Goal: Check status: Check status

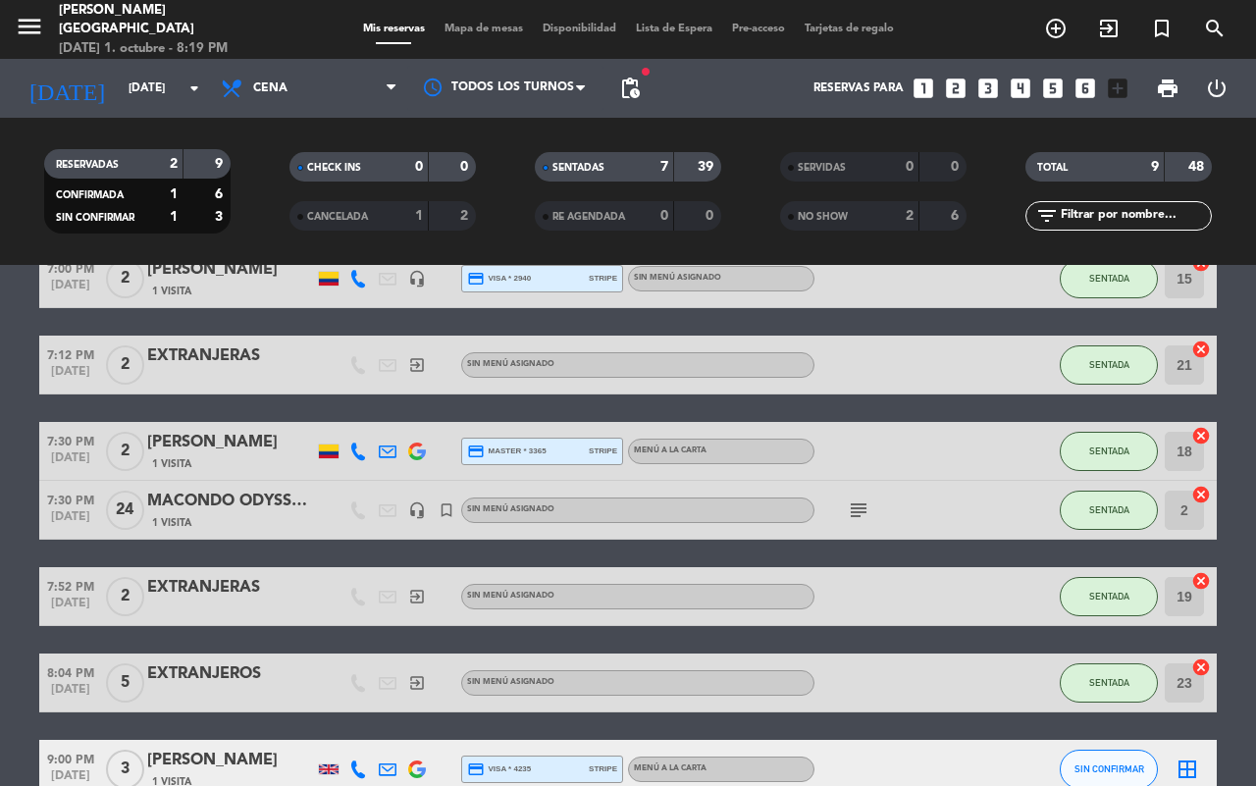
scroll to position [361, 0]
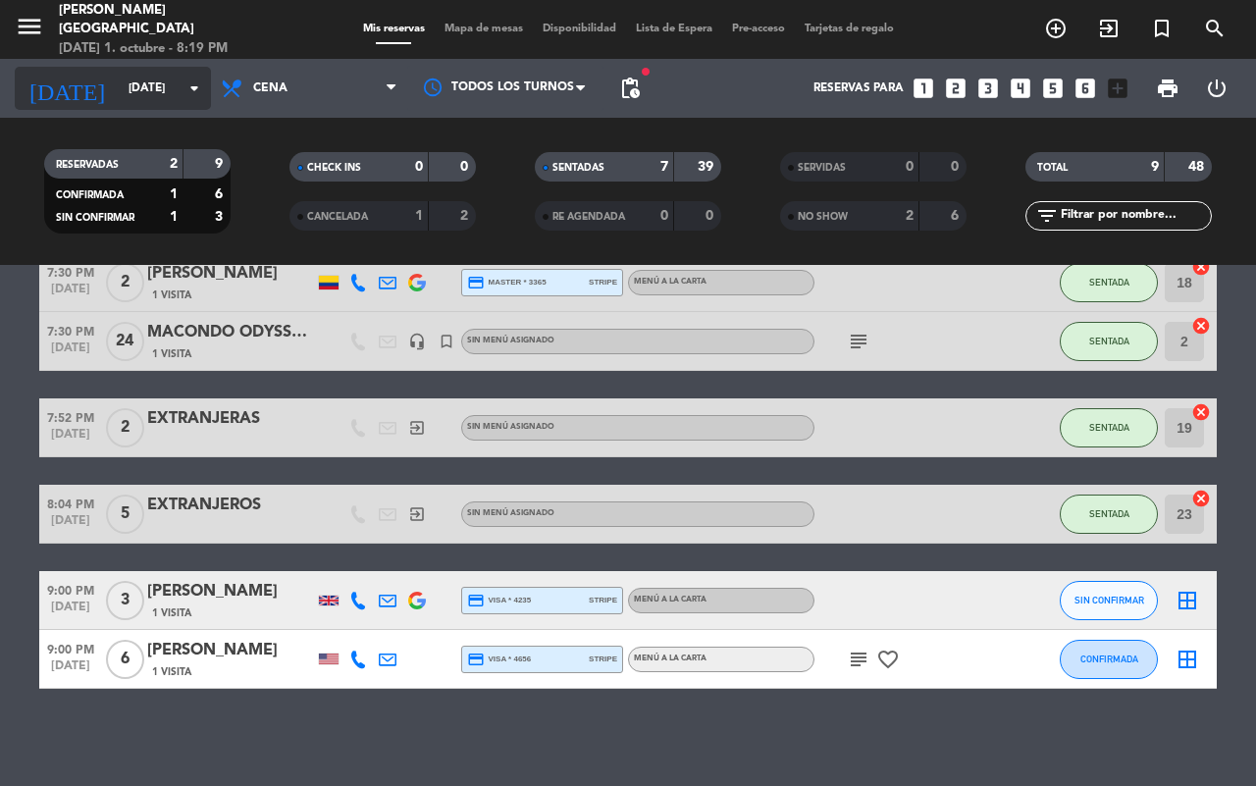
click at [169, 80] on input "[DATE]" at bounding box center [197, 88] width 156 height 33
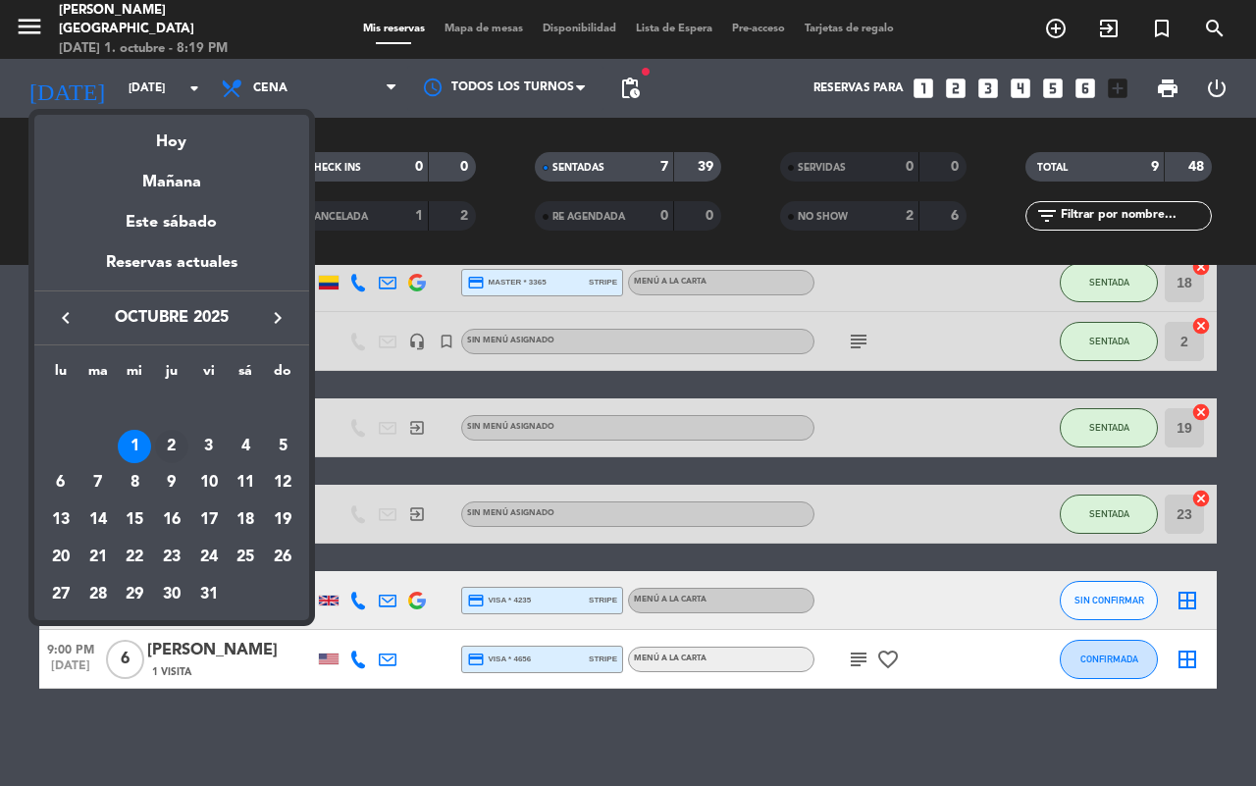
click at [175, 433] on div "2" at bounding box center [171, 446] width 33 height 33
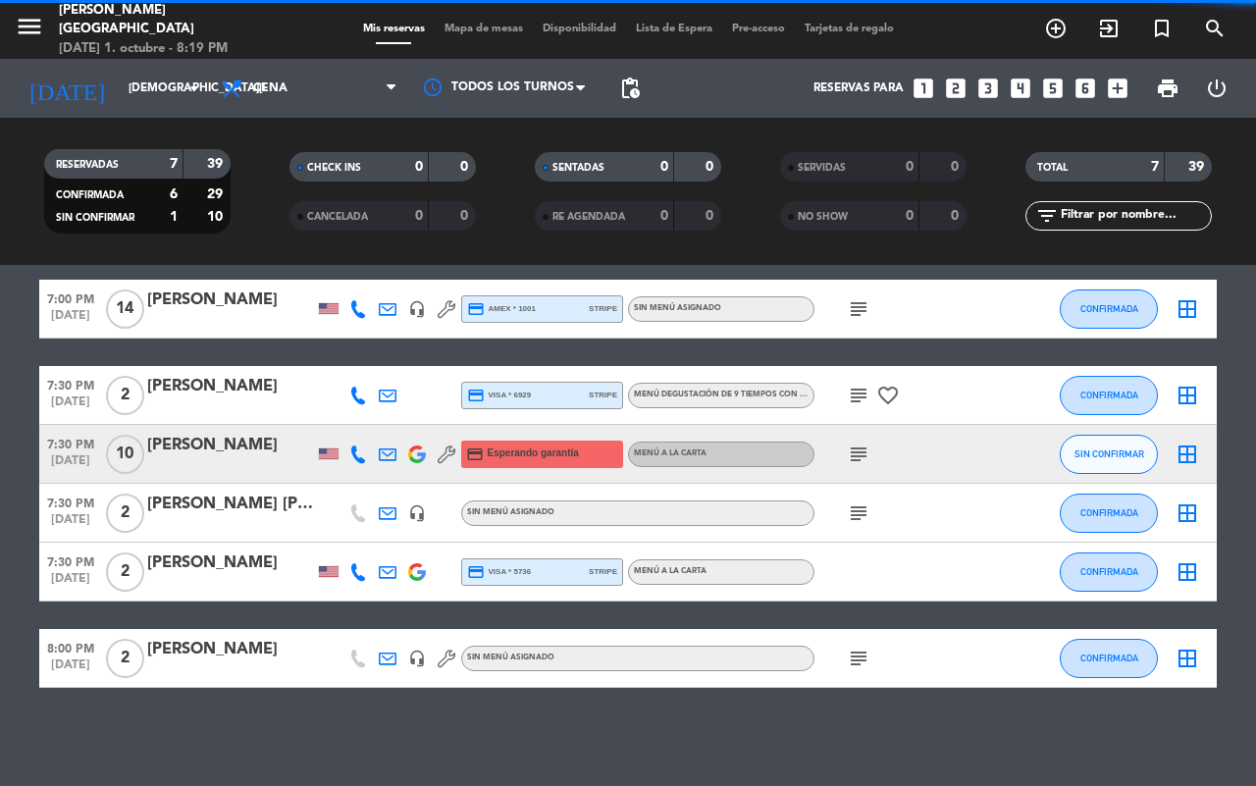
scroll to position [162, 0]
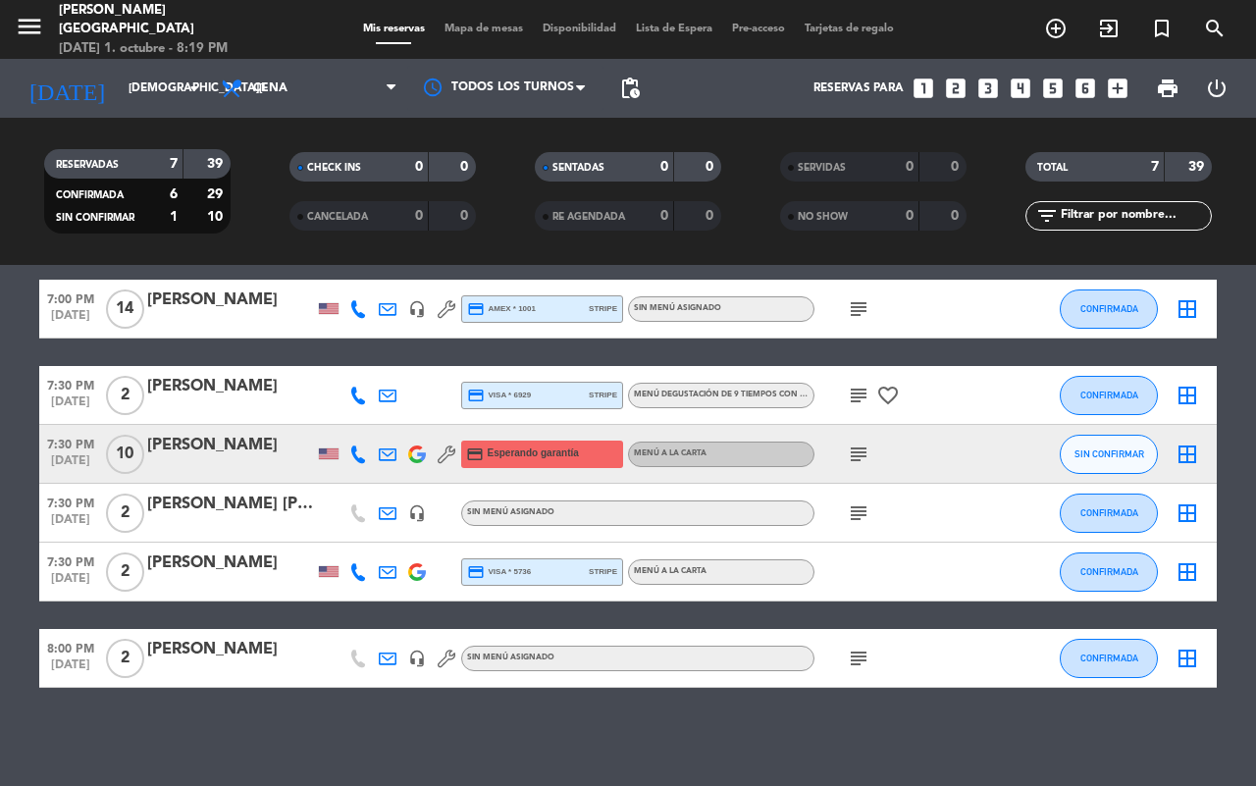
click at [388, 85] on icon at bounding box center [391, 88] width 9 height 16
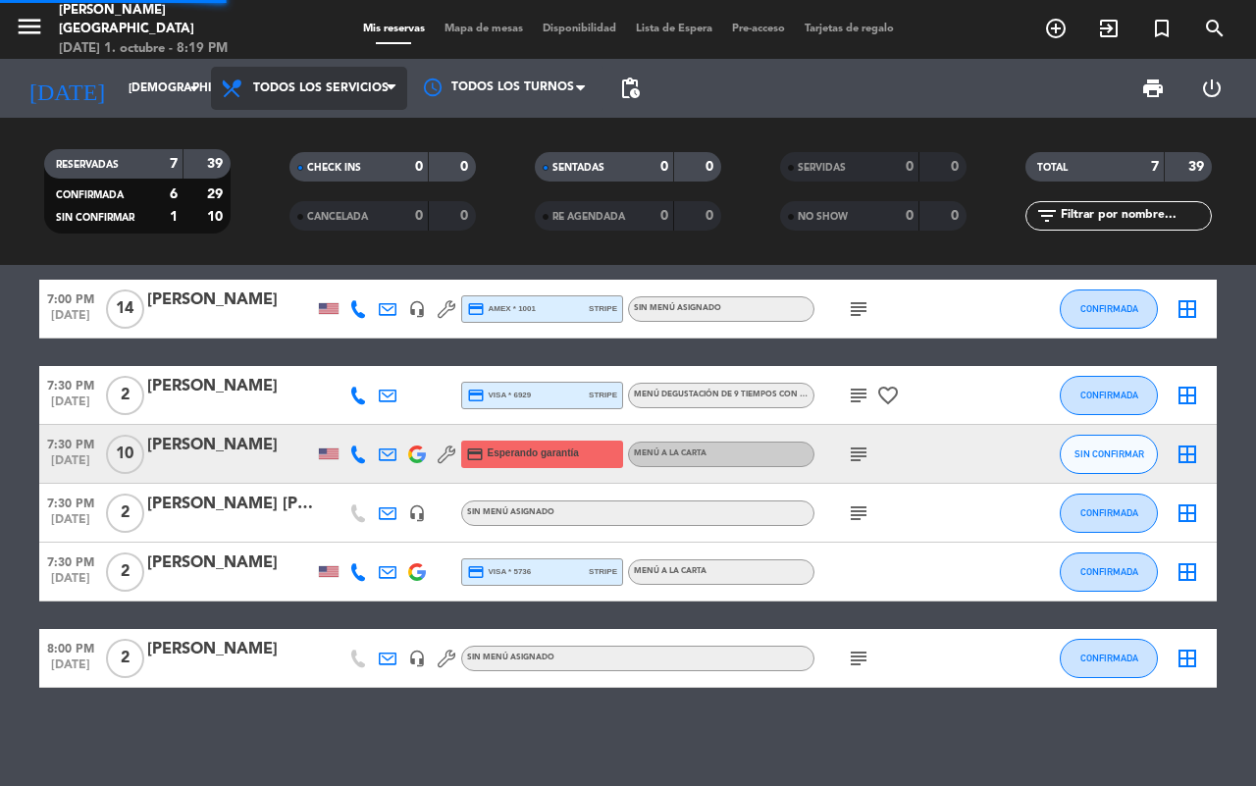
click at [300, 130] on div "menu [PERSON_NAME] [DATE] 1. octubre - 8:19 PM Mis reservas Mapa de mesas Dispo…" at bounding box center [628, 132] width 1256 height 265
click at [847, 307] on icon "subject" at bounding box center [859, 309] width 24 height 24
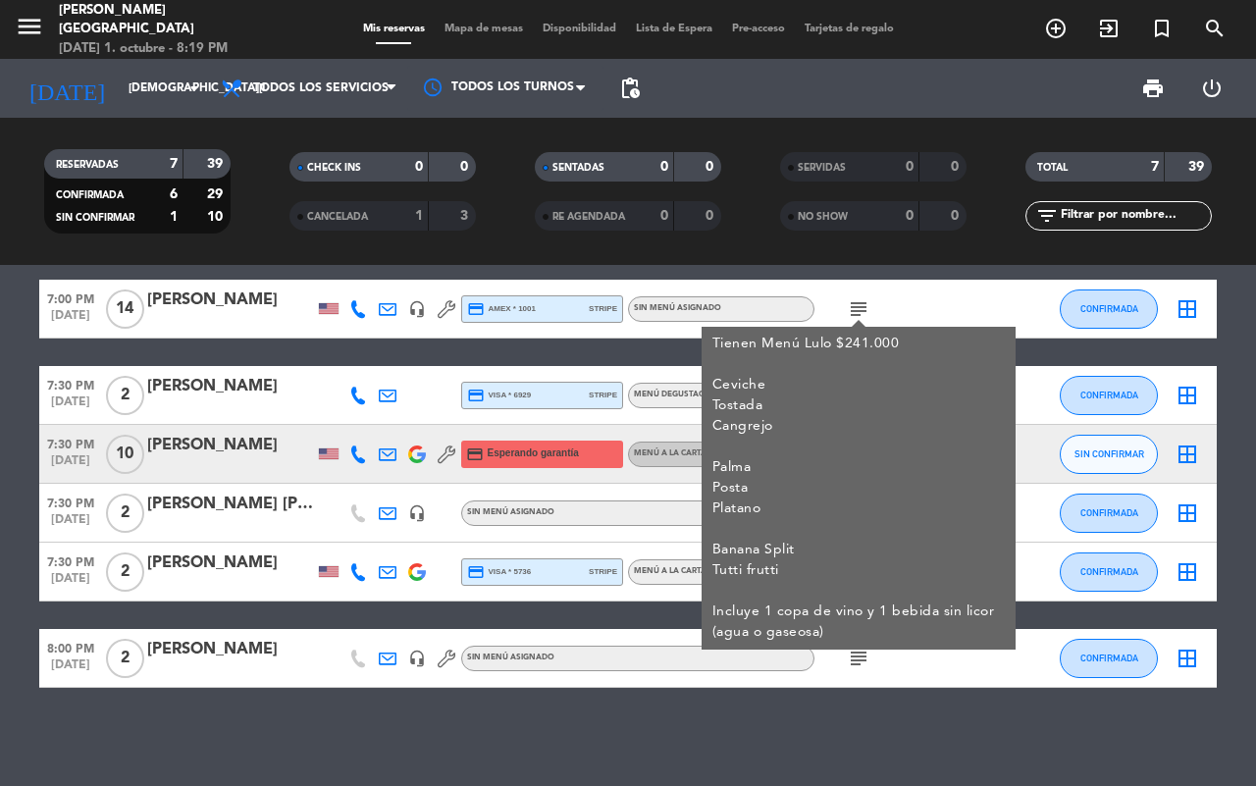
click at [454, 351] on div "6:30 PM [DATE] 7 [PERSON_NAME] 3 Visitas headset_mic credit_card Esperando gara…" at bounding box center [628, 440] width 1178 height 495
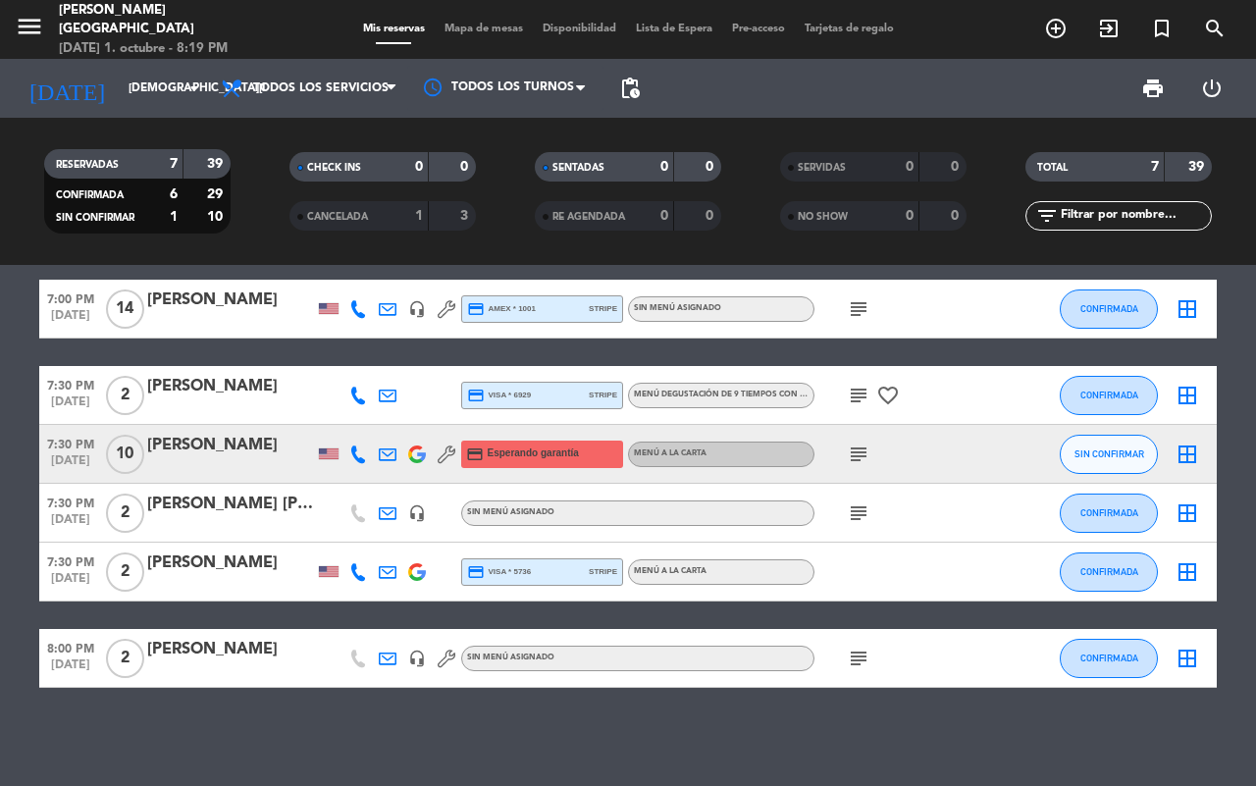
click at [862, 444] on icon "subject" at bounding box center [859, 455] width 24 height 24
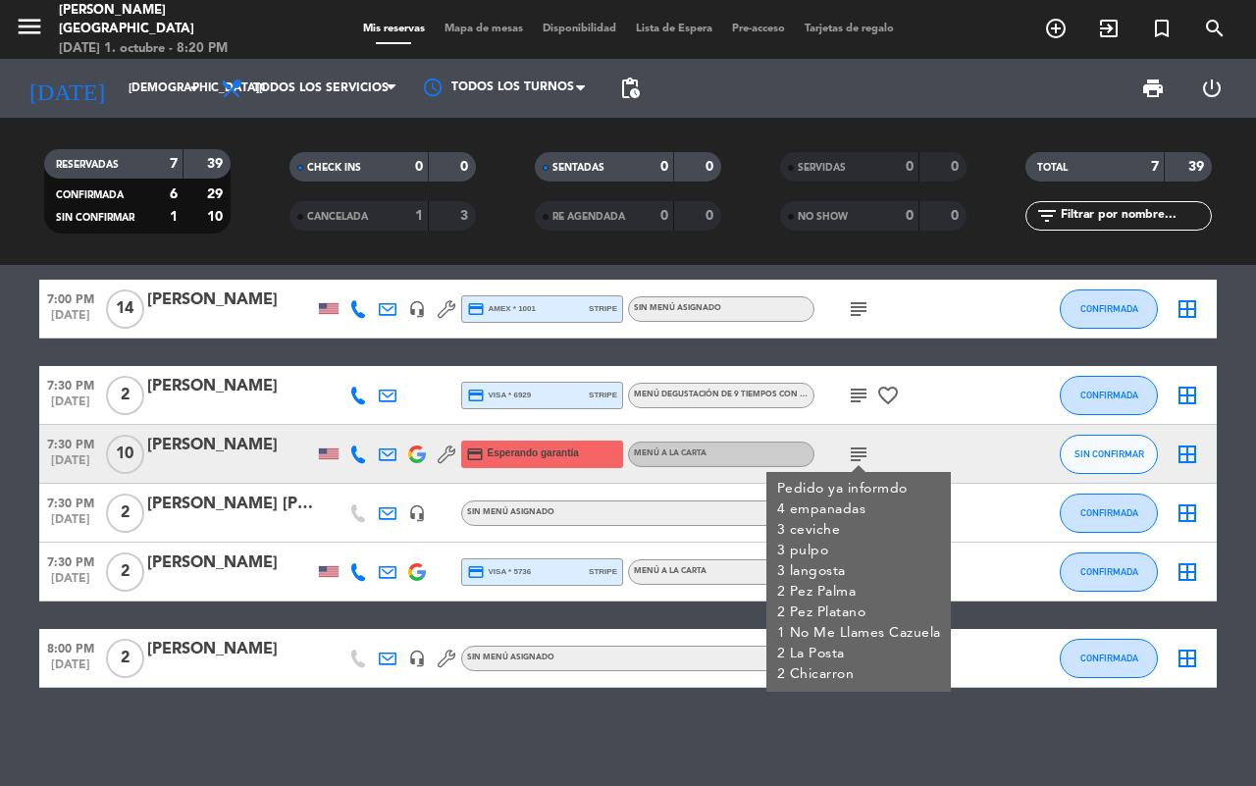
click at [1254, 358] on bookings-row "6:30 PM [DATE] 7 [PERSON_NAME] 3 Visitas headset_mic credit_card Esperando gara…" at bounding box center [628, 440] width 1256 height 495
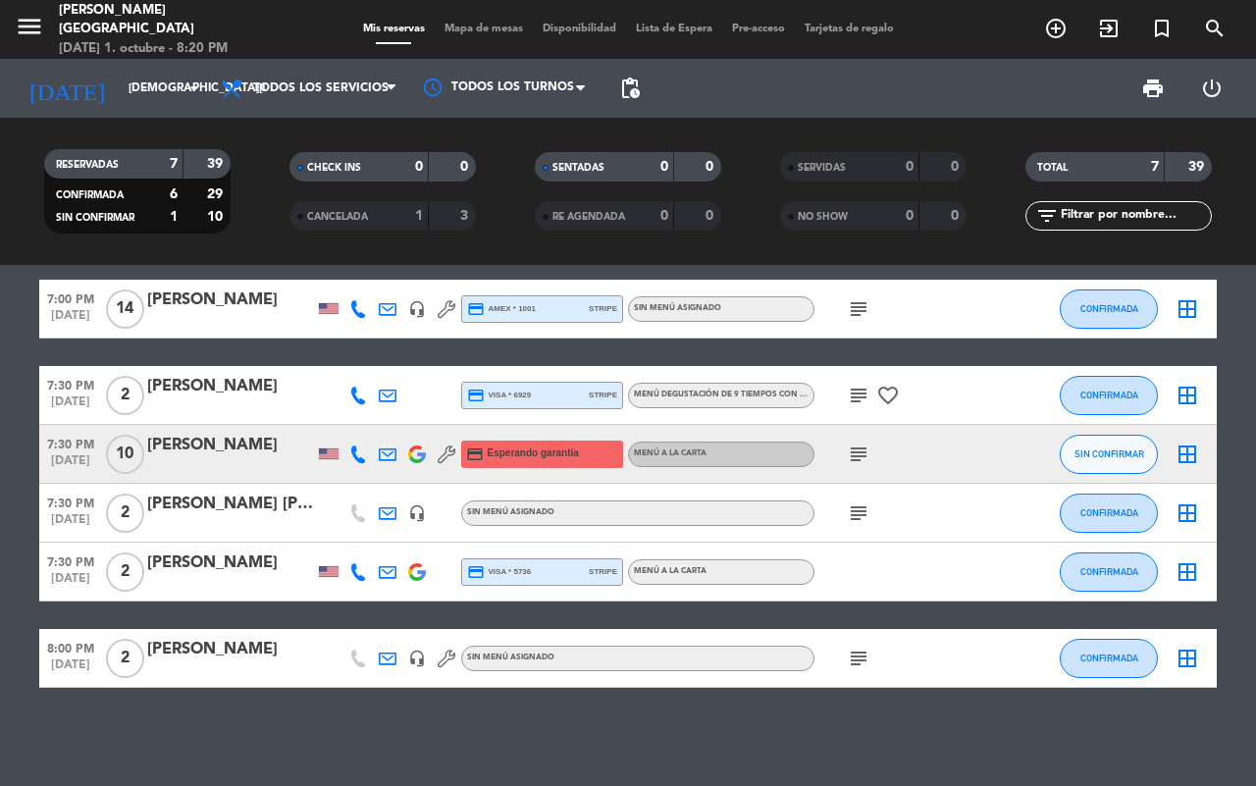
click at [857, 396] on icon "subject" at bounding box center [859, 396] width 24 height 24
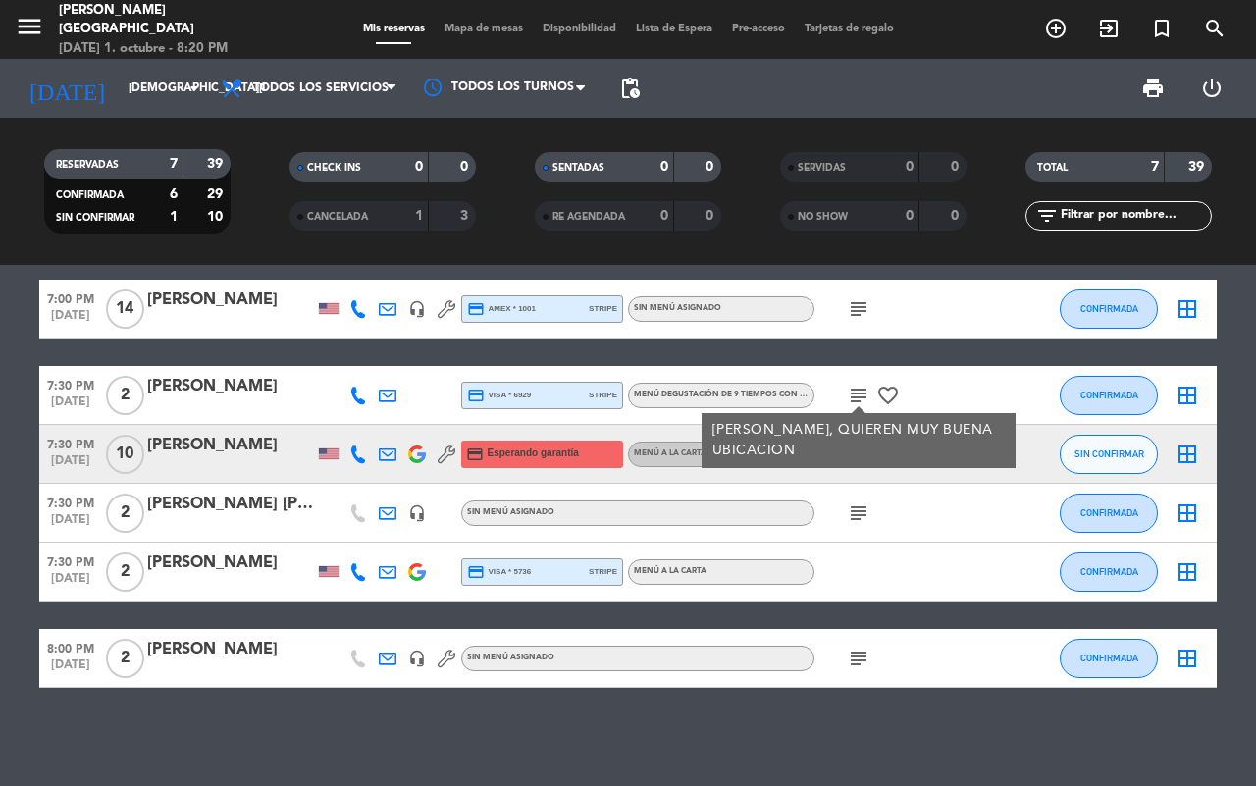
click at [1248, 389] on bookings-row "6:30 PM [DATE] 7 [PERSON_NAME] 3 Visitas headset_mic credit_card Esperando gara…" at bounding box center [628, 440] width 1256 height 495
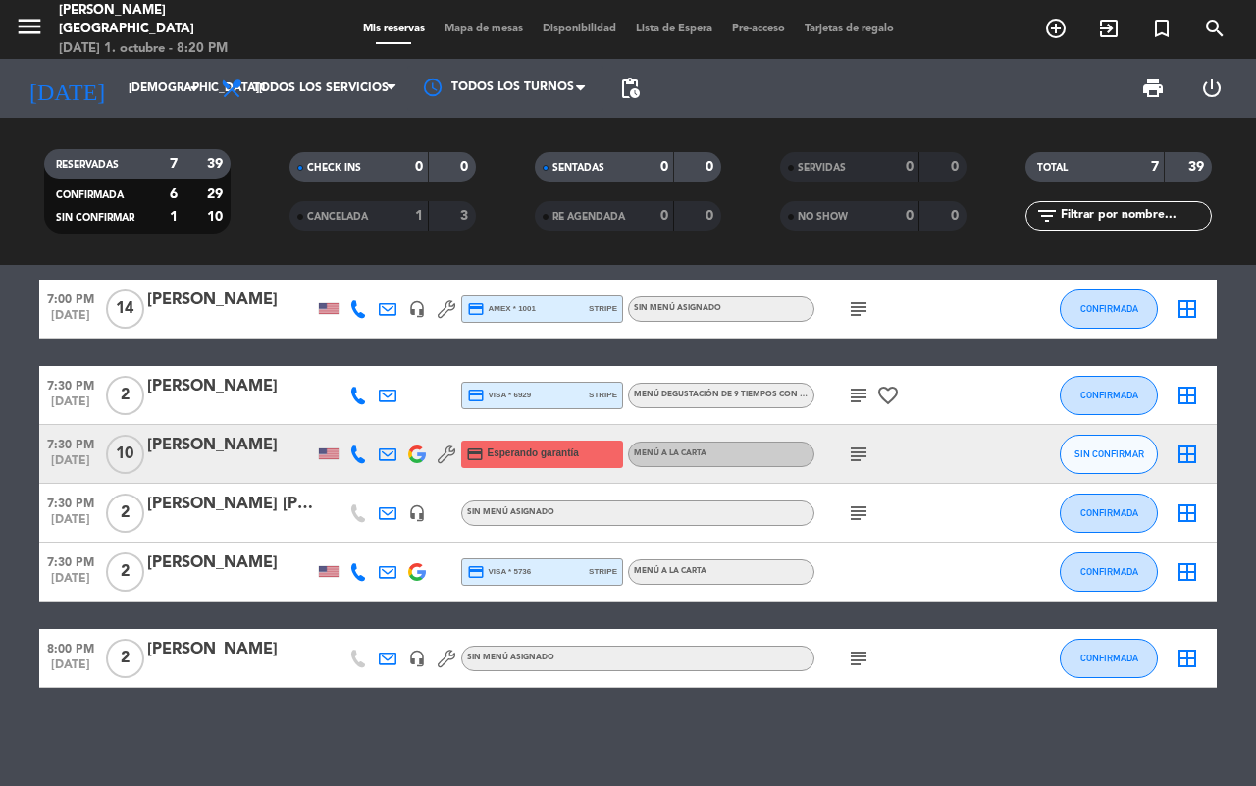
click at [857, 454] on icon "subject" at bounding box center [859, 455] width 24 height 24
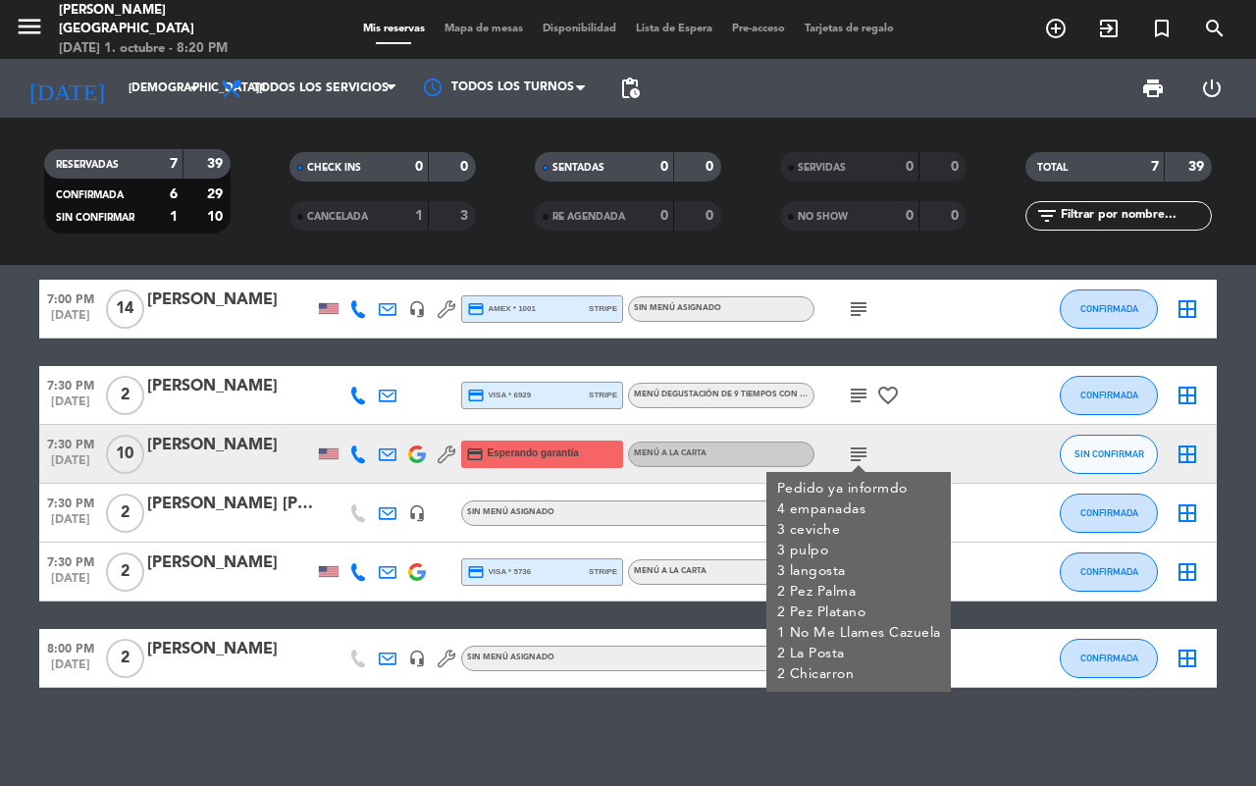
click at [1239, 346] on bookings-row "6:30 PM [DATE] 7 [PERSON_NAME] 3 Visitas headset_mic credit_card Esperando gara…" at bounding box center [628, 440] width 1256 height 495
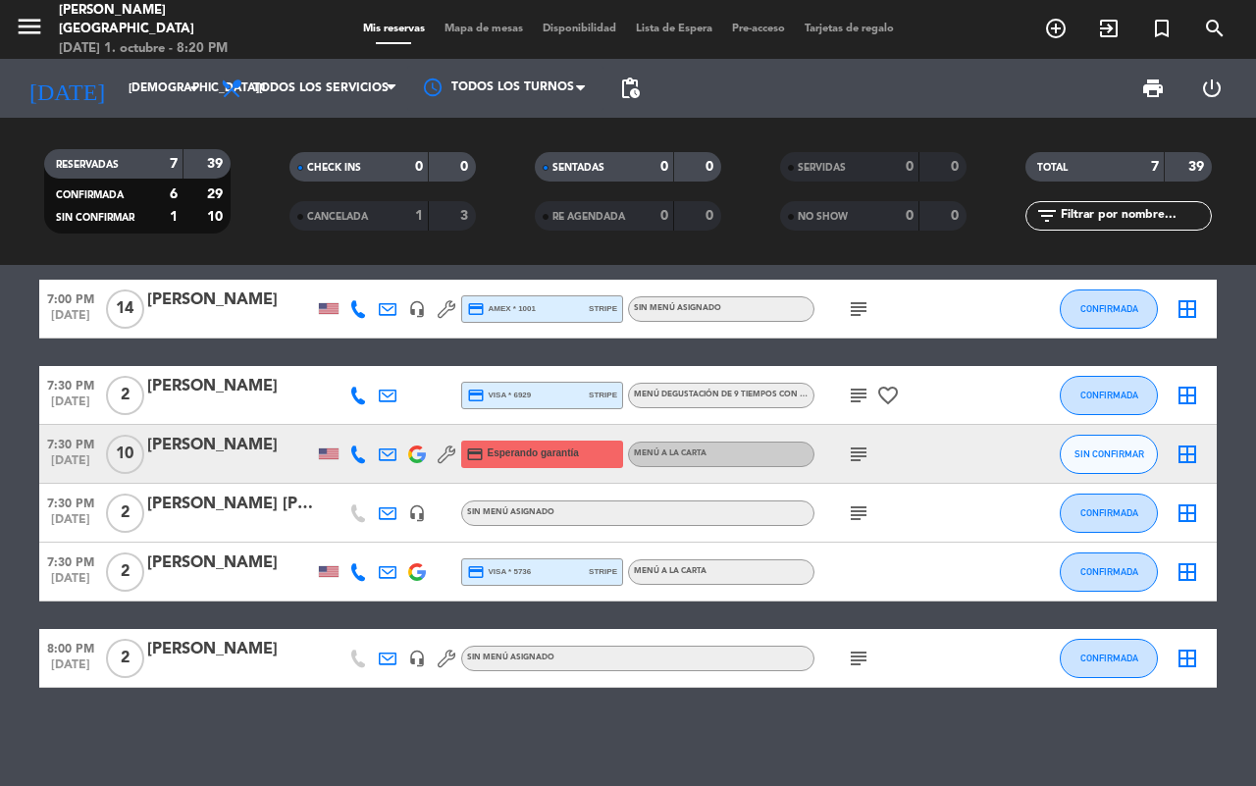
click at [854, 508] on icon "subject" at bounding box center [859, 514] width 24 height 24
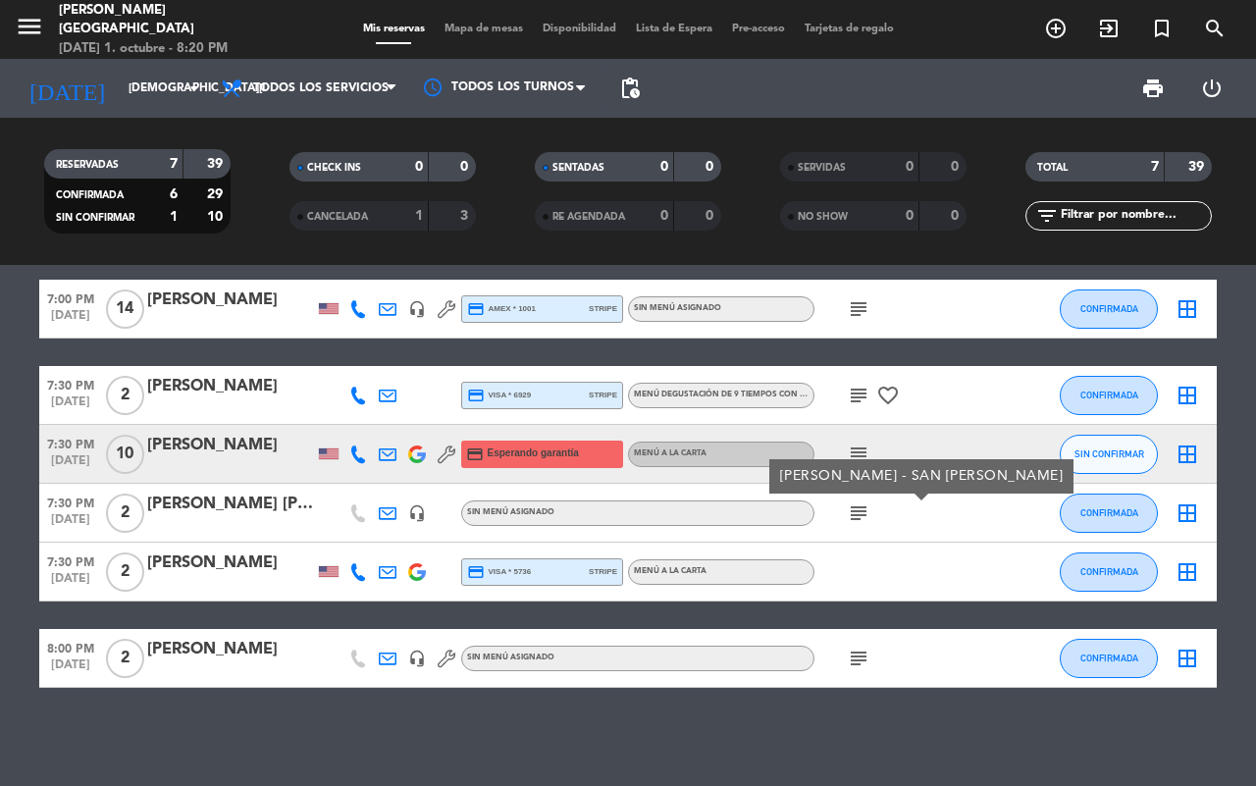
click at [859, 659] on icon "subject" at bounding box center [859, 659] width 24 height 24
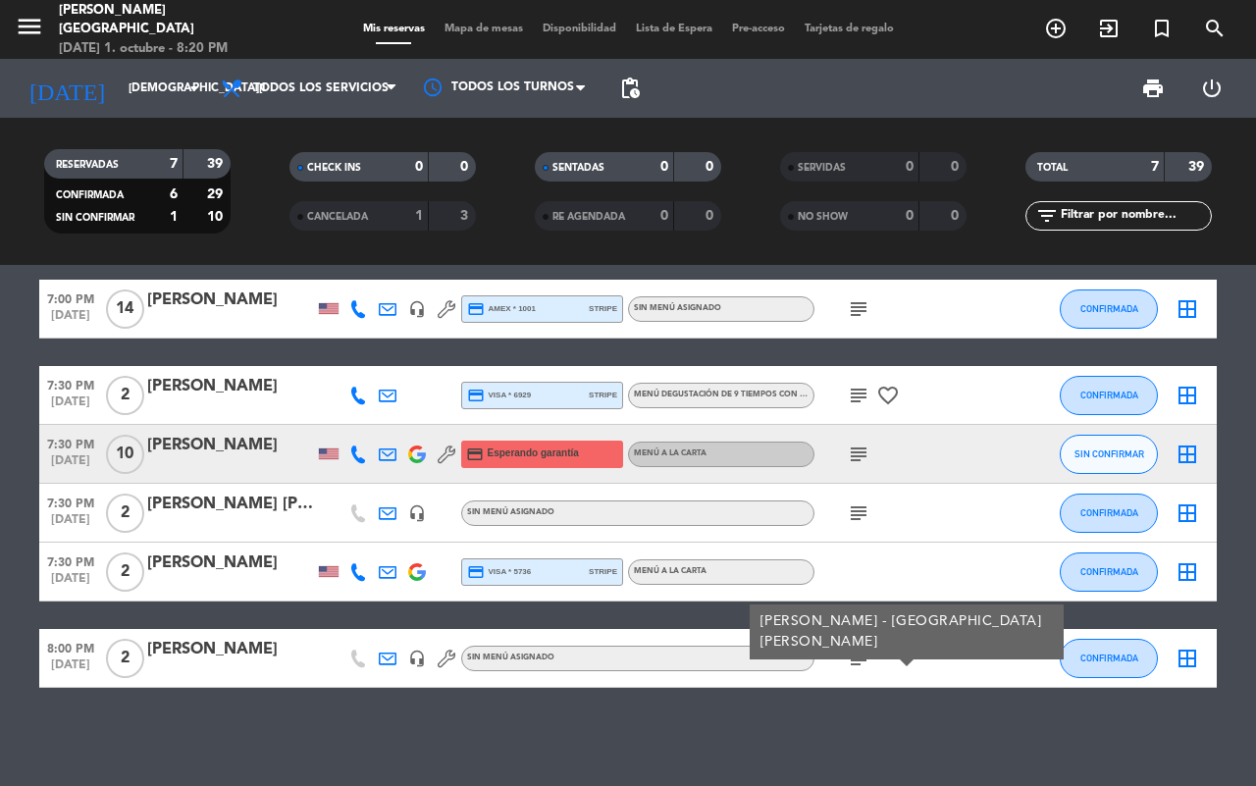
click at [854, 307] on icon "subject" at bounding box center [859, 309] width 24 height 24
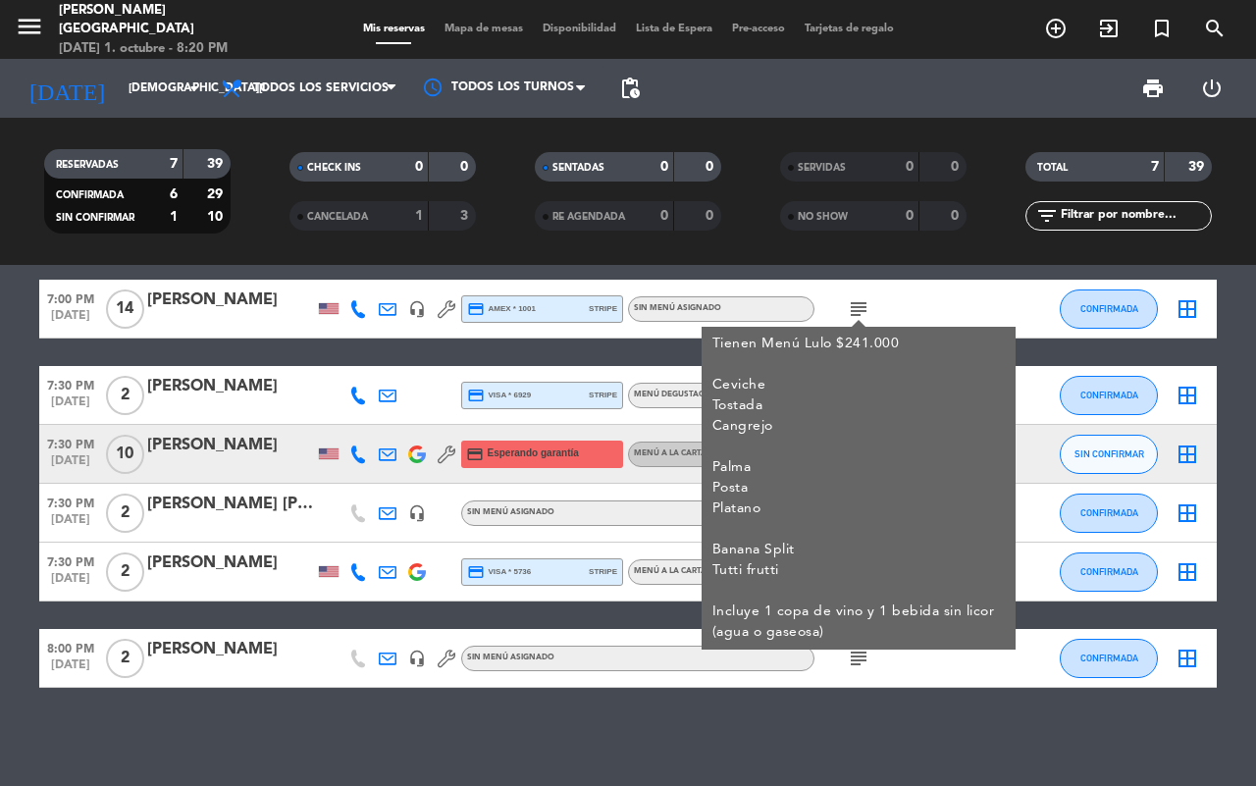
click at [440, 751] on div "6:30 PM [DATE] 7 [PERSON_NAME] 3 Visitas headset_mic credit_card Esperando gara…" at bounding box center [628, 525] width 1256 height 521
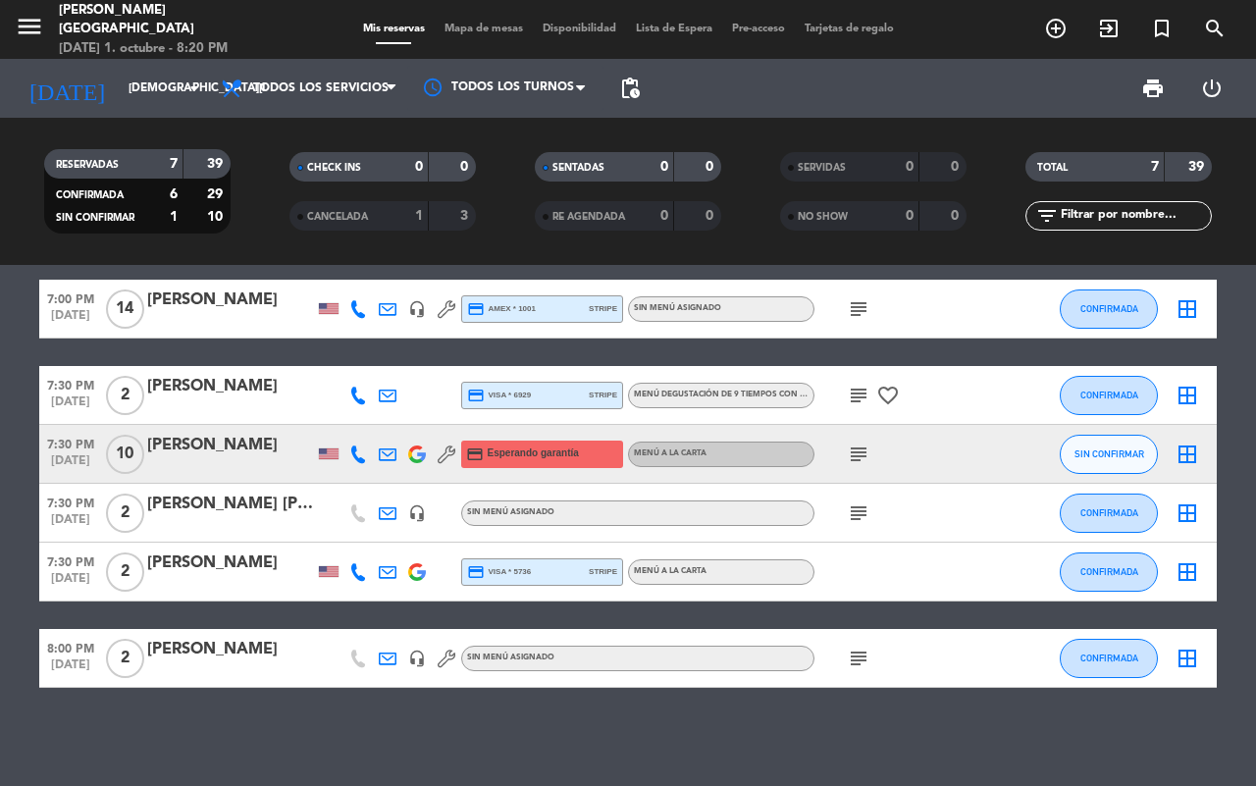
click at [854, 452] on icon "subject" at bounding box center [859, 455] width 24 height 24
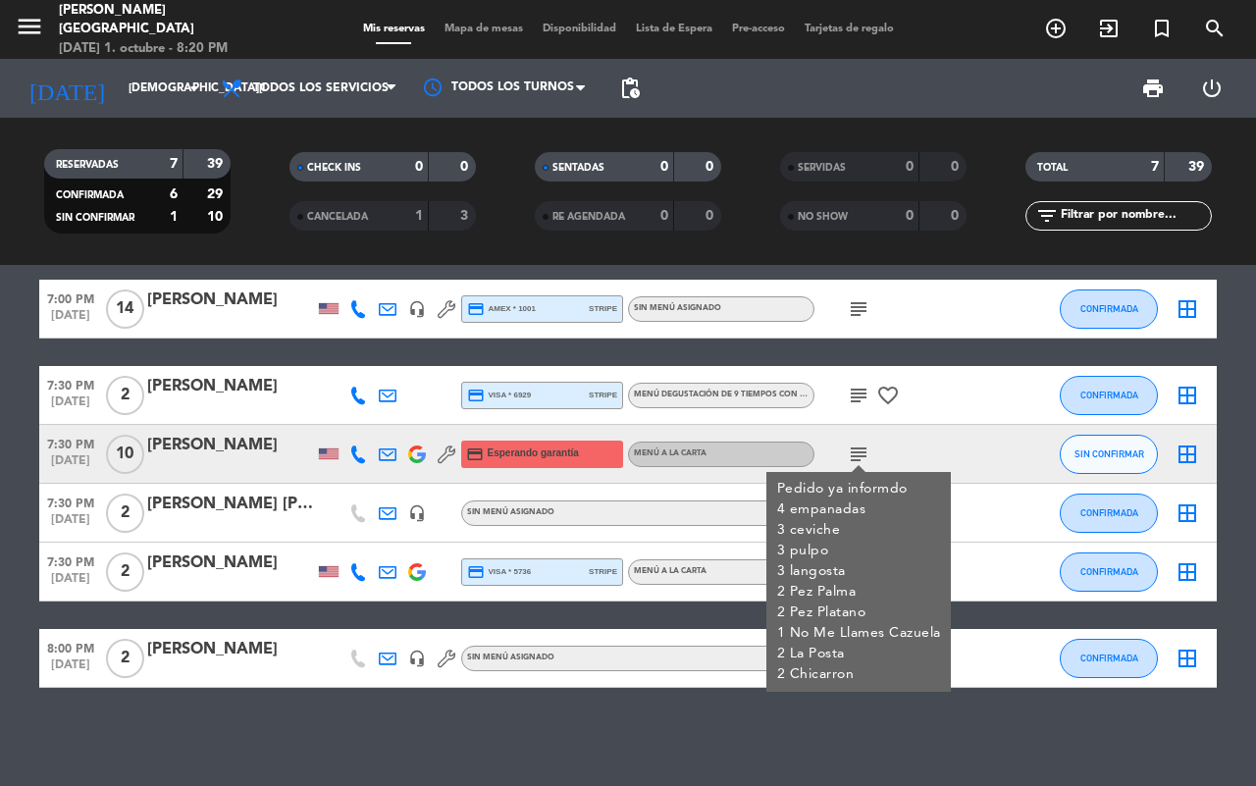
click at [595, 746] on div "6:30 PM [DATE] 7 [PERSON_NAME] 3 Visitas headset_mic credit_card Esperando gara…" at bounding box center [628, 525] width 1256 height 521
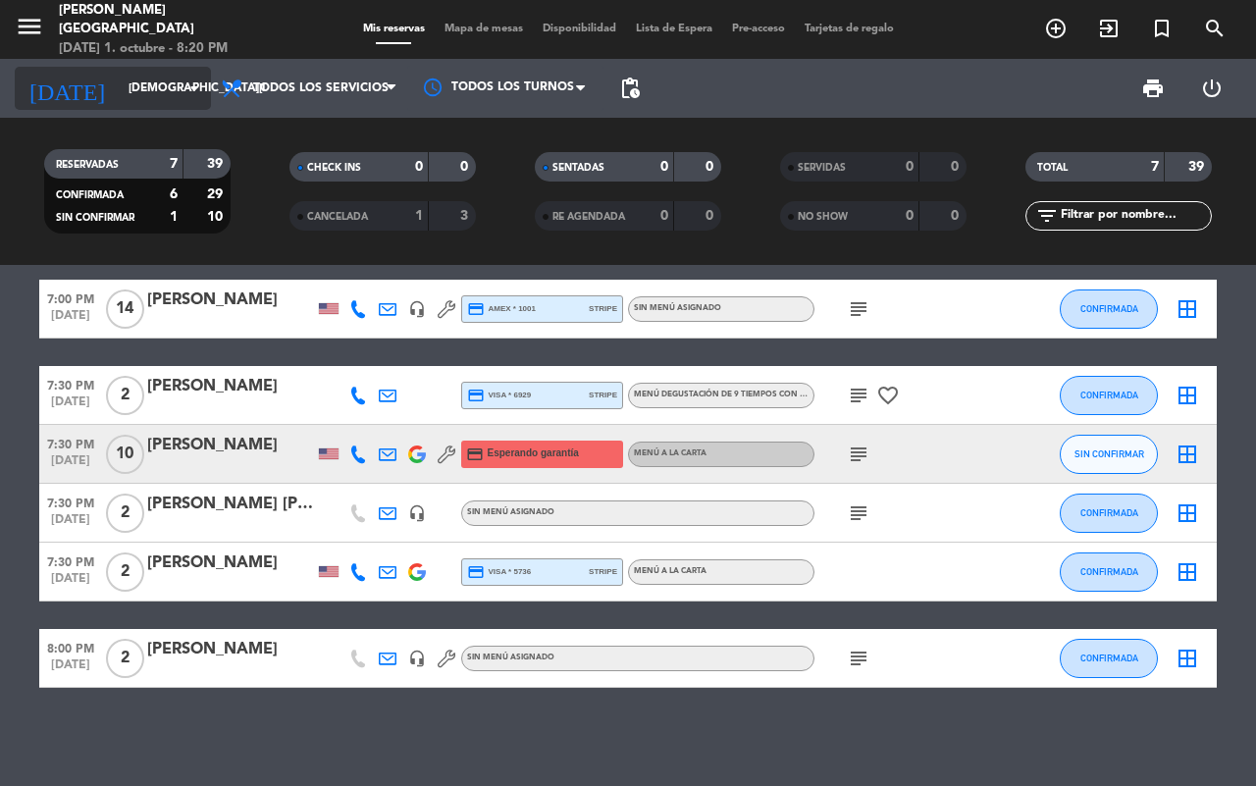
click at [133, 103] on input "[DEMOGRAPHIC_DATA][DATE]" at bounding box center [197, 88] width 156 height 33
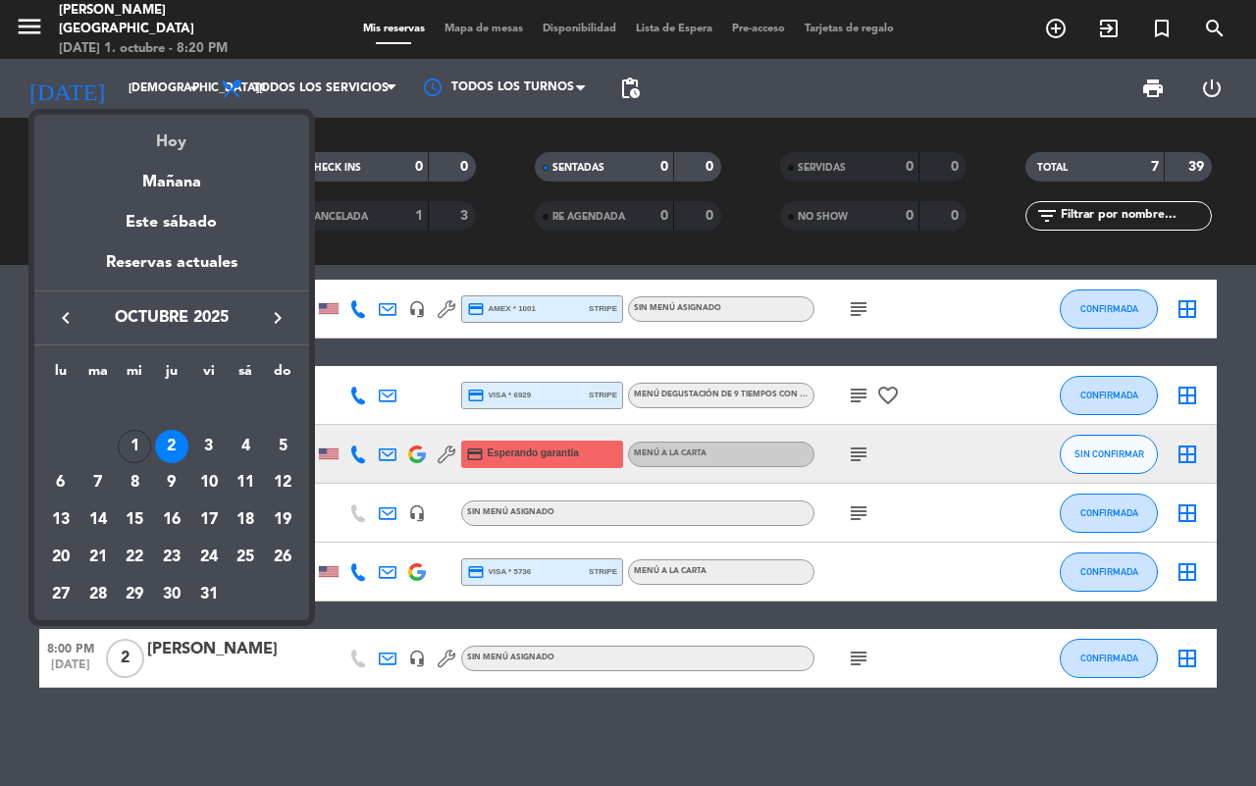
click at [169, 145] on div "Hoy" at bounding box center [171, 135] width 275 height 40
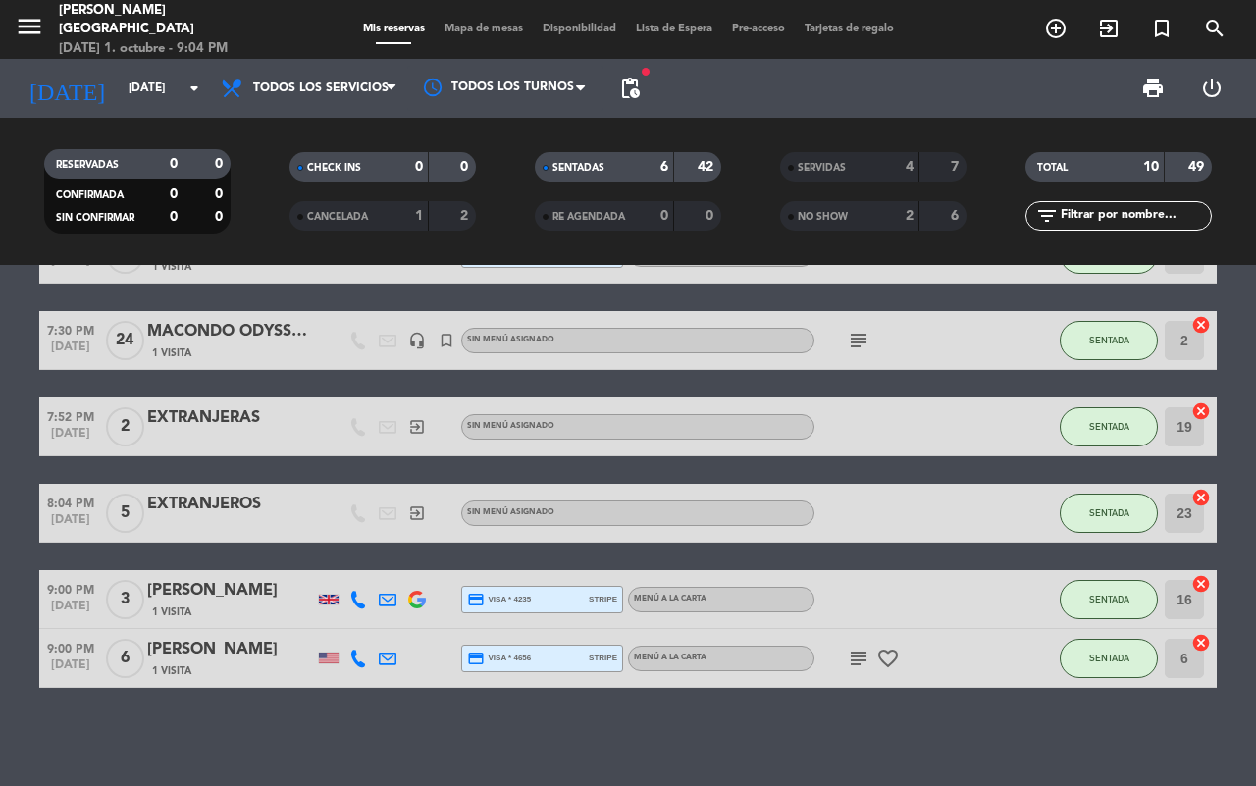
scroll to position [80, 0]
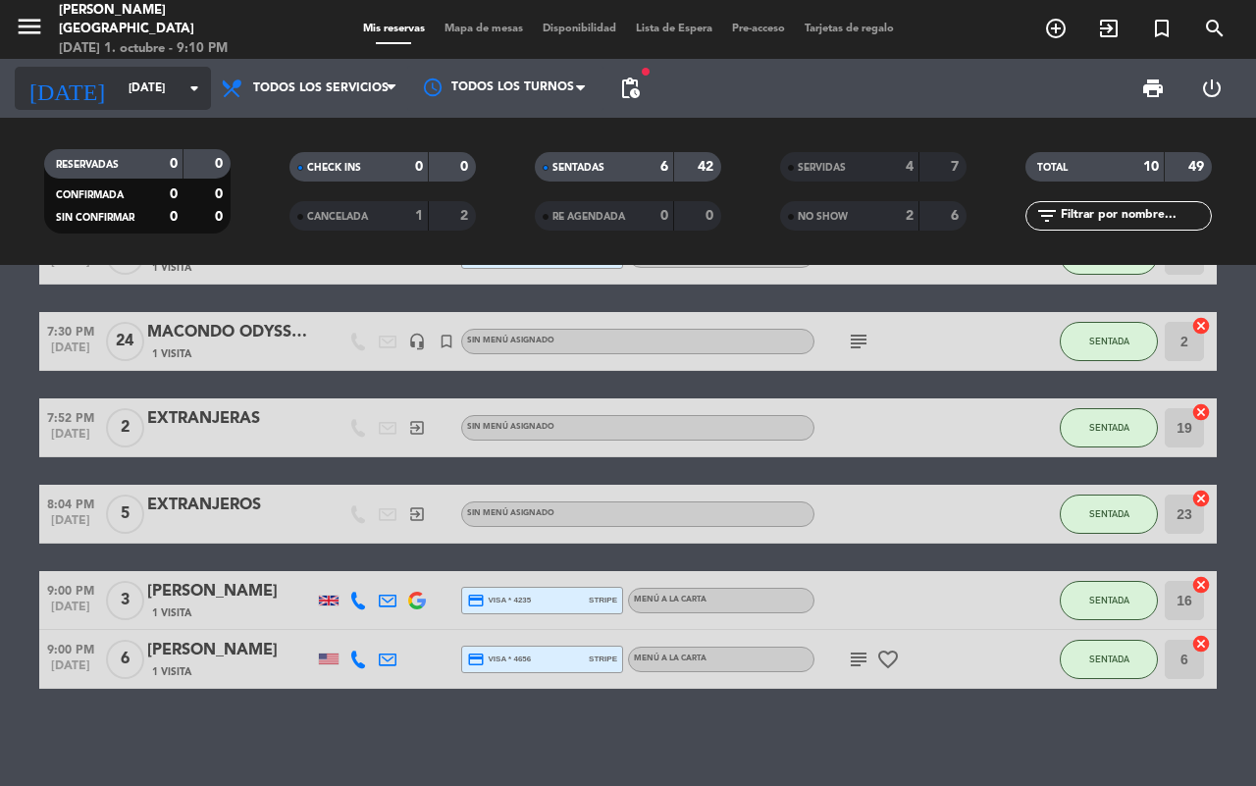
click at [163, 85] on input "[DATE]" at bounding box center [197, 88] width 156 height 33
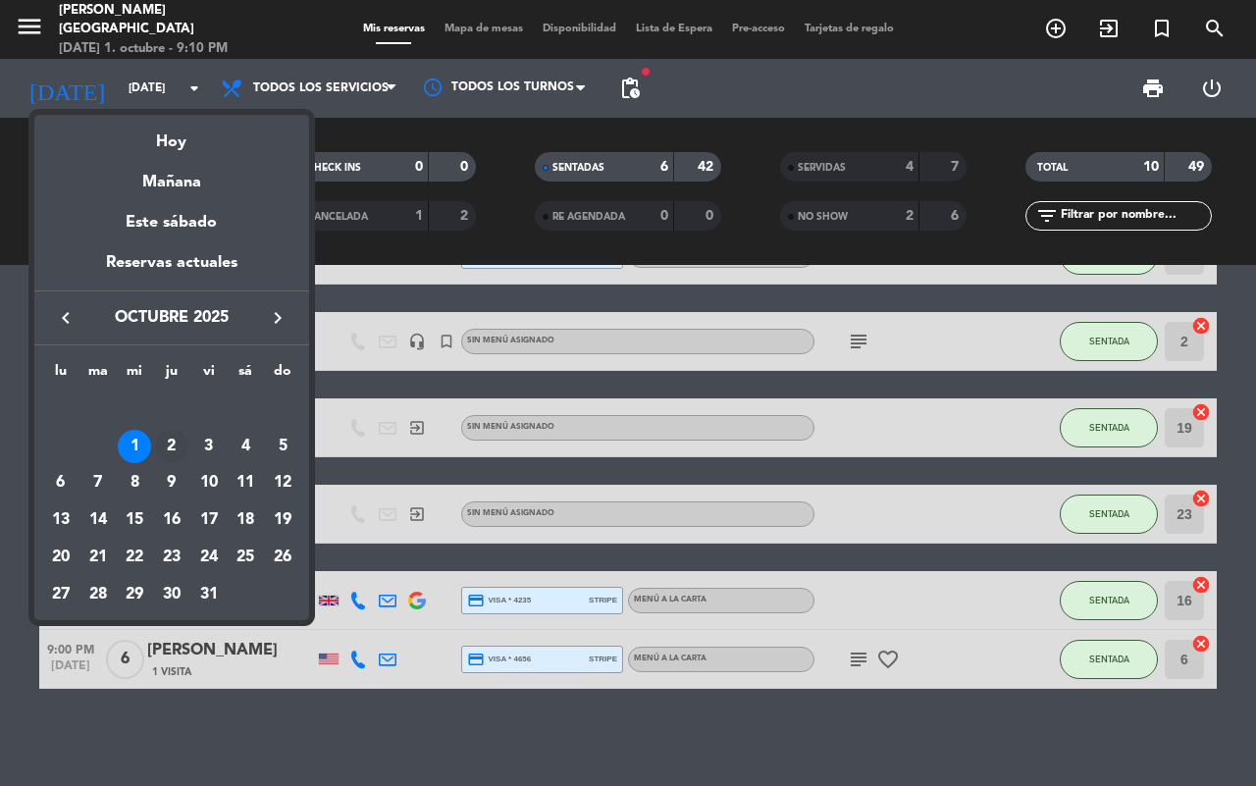
click at [172, 443] on div "2" at bounding box center [171, 446] width 33 height 33
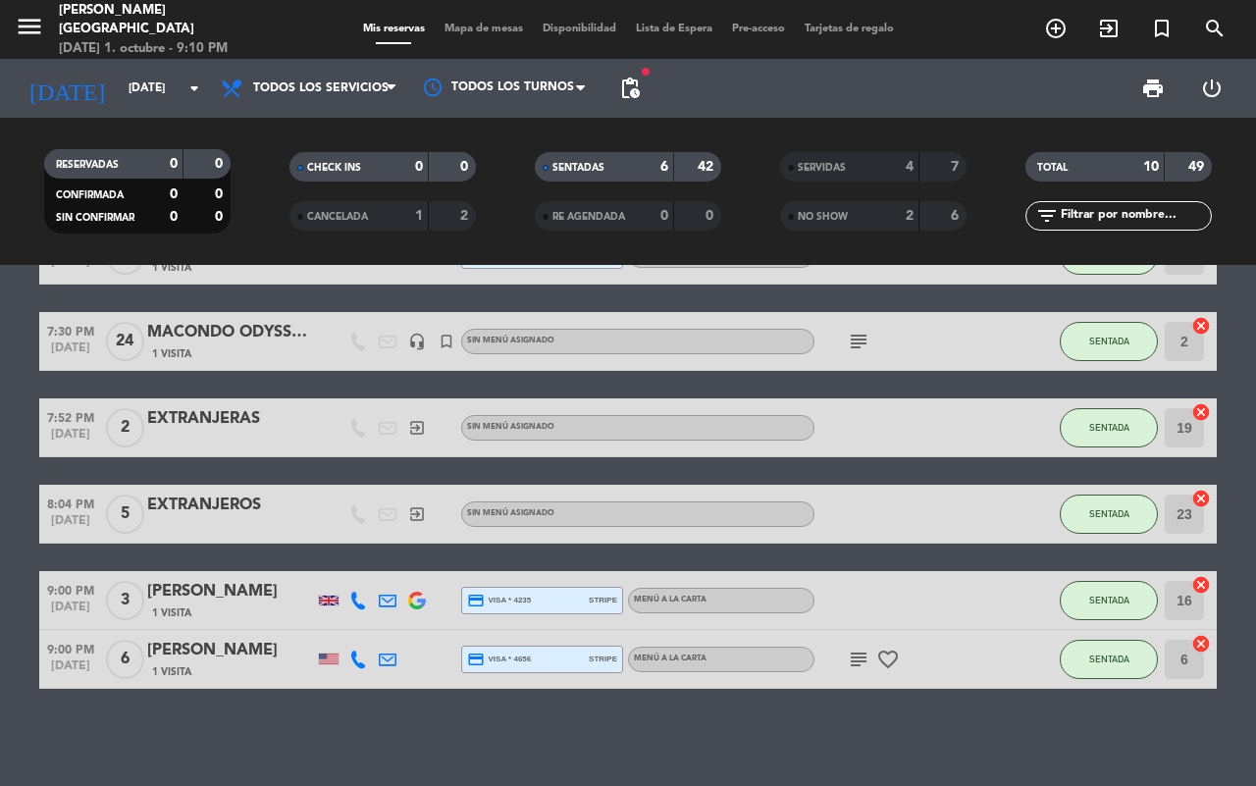
type input "[DEMOGRAPHIC_DATA][DATE]"
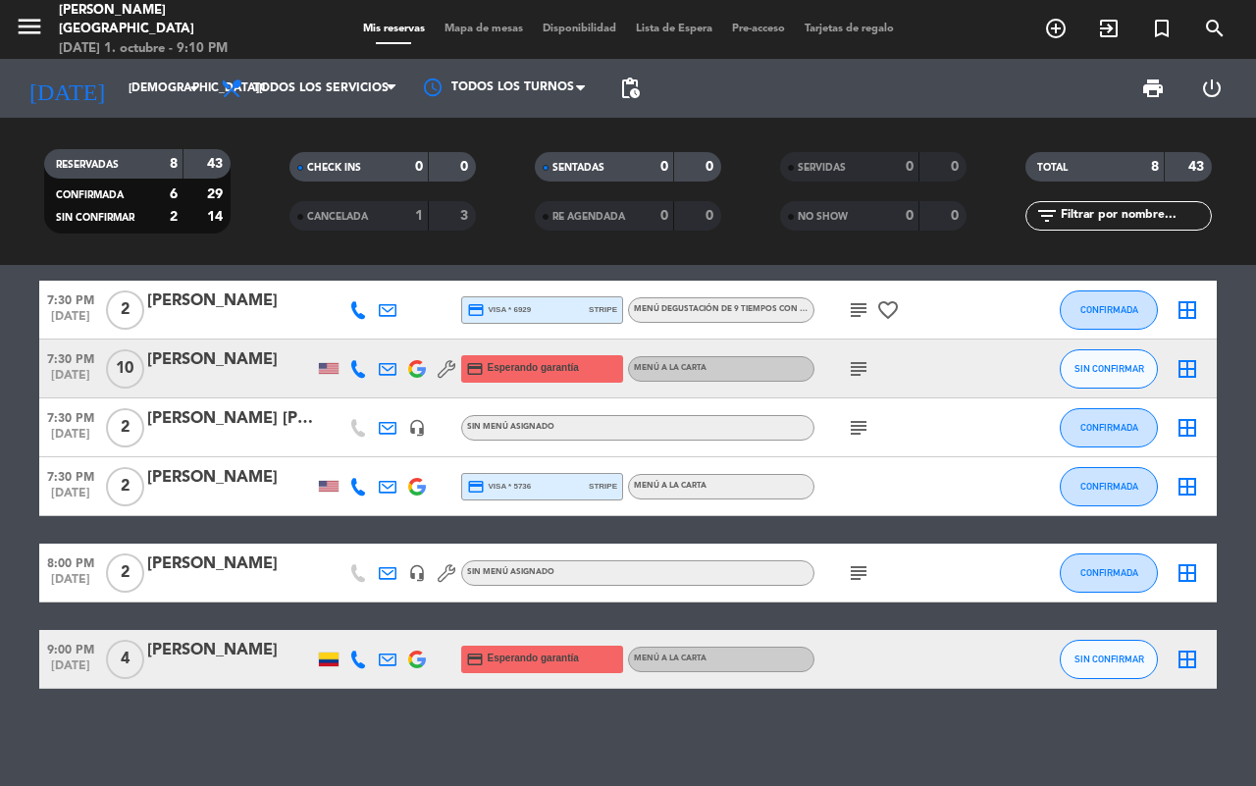
scroll to position [0, 0]
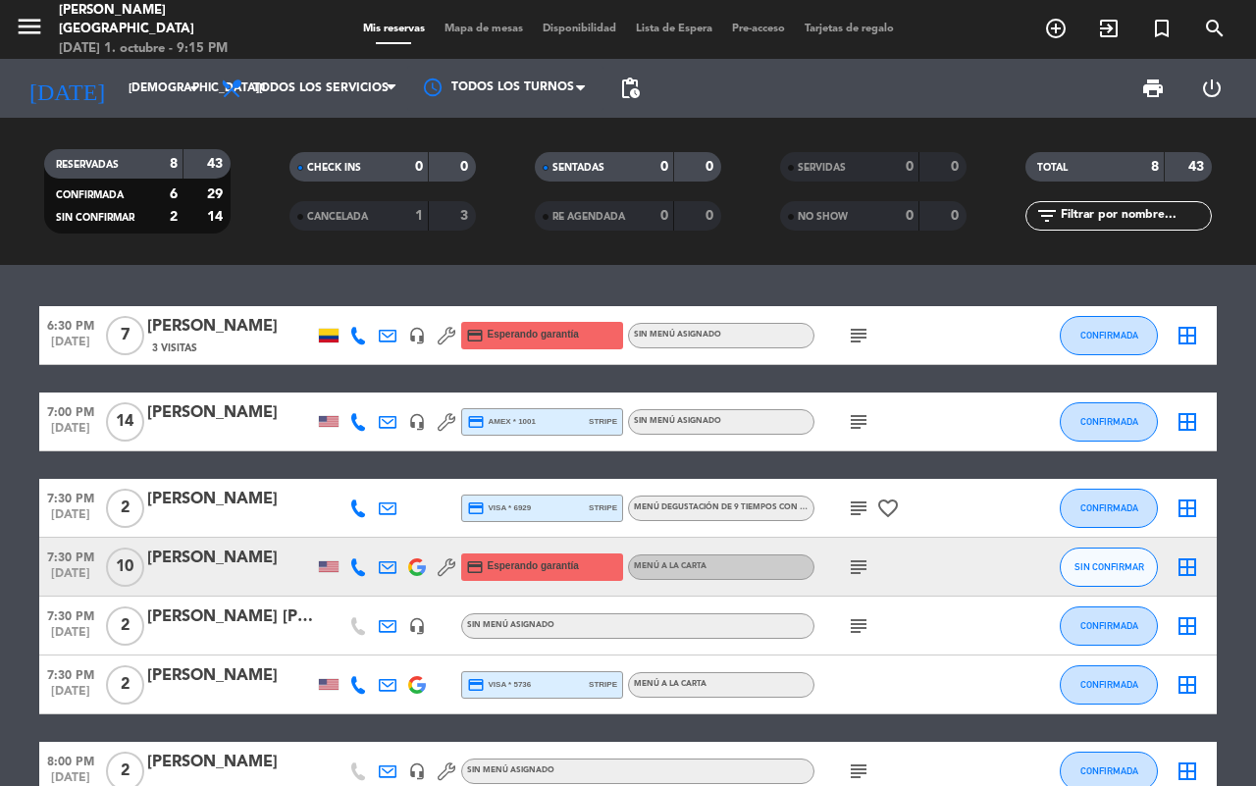
click at [293, 286] on div "6:30 PM [DATE] 7 [PERSON_NAME] 3 Visitas headset_mic credit_card Esperando gara…" at bounding box center [628, 525] width 1256 height 521
click at [0, 556] on bookings-row "6:30 PM [DATE] 7 [PERSON_NAME] 3 Visitas headset_mic credit_card Esperando gara…" at bounding box center [628, 596] width 1256 height 581
click at [744, 26] on span "Pre-acceso" at bounding box center [758, 29] width 73 height 11
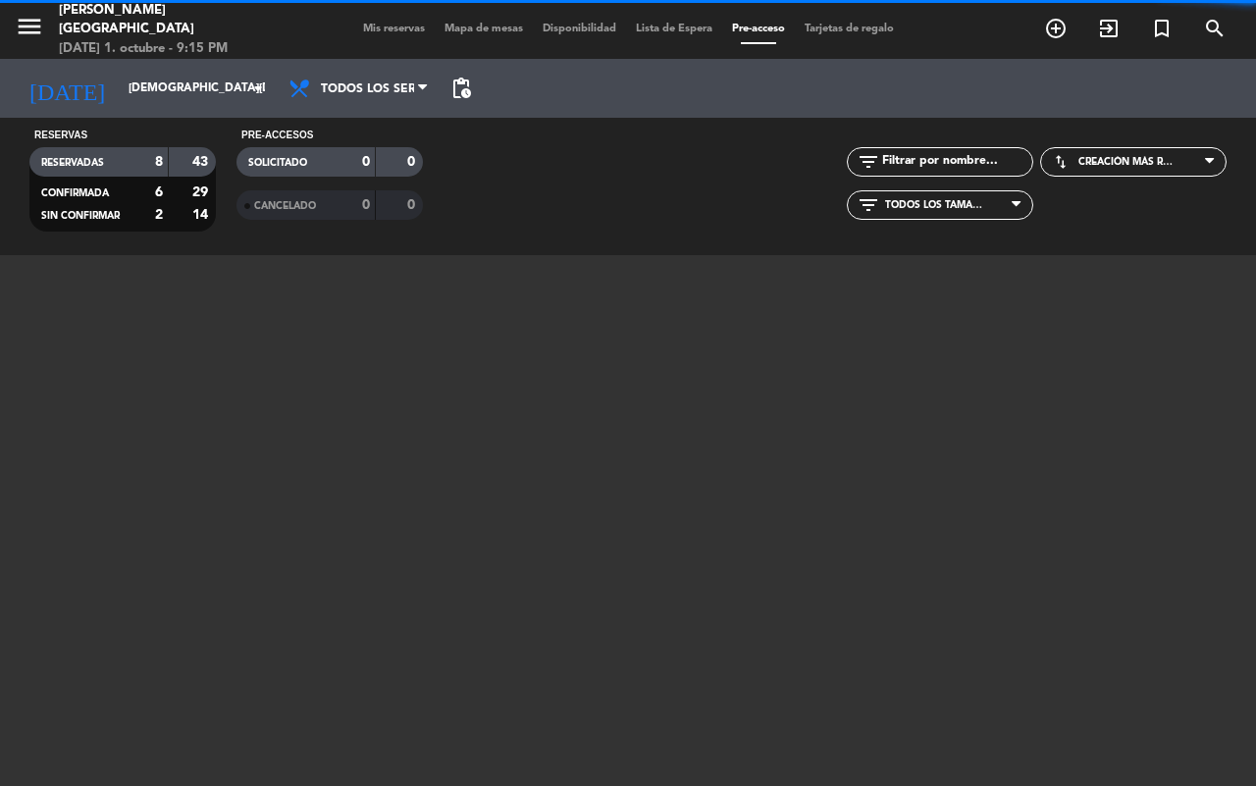
click at [687, 435] on div at bounding box center [628, 412] width 1148 height 314
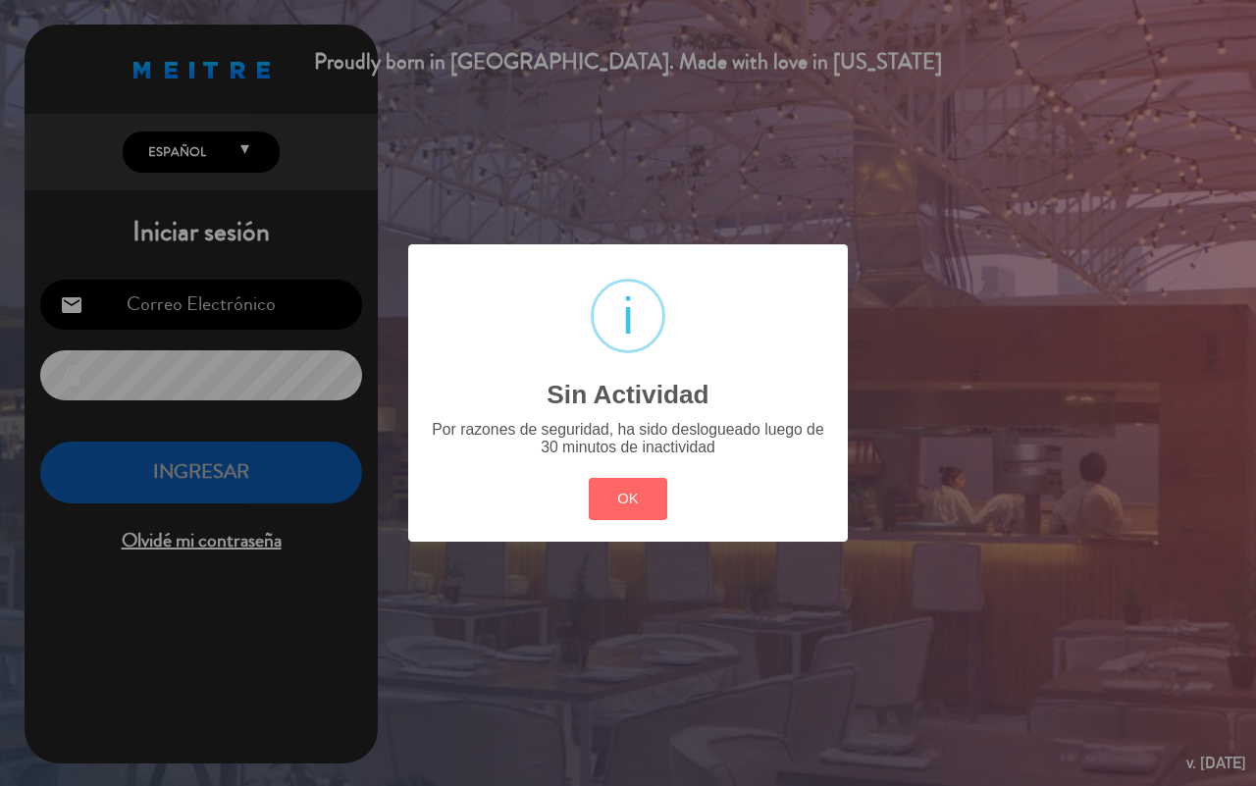
type input "[EMAIL_ADDRESS][DOMAIN_NAME]"
